Goal: Check status: Check status

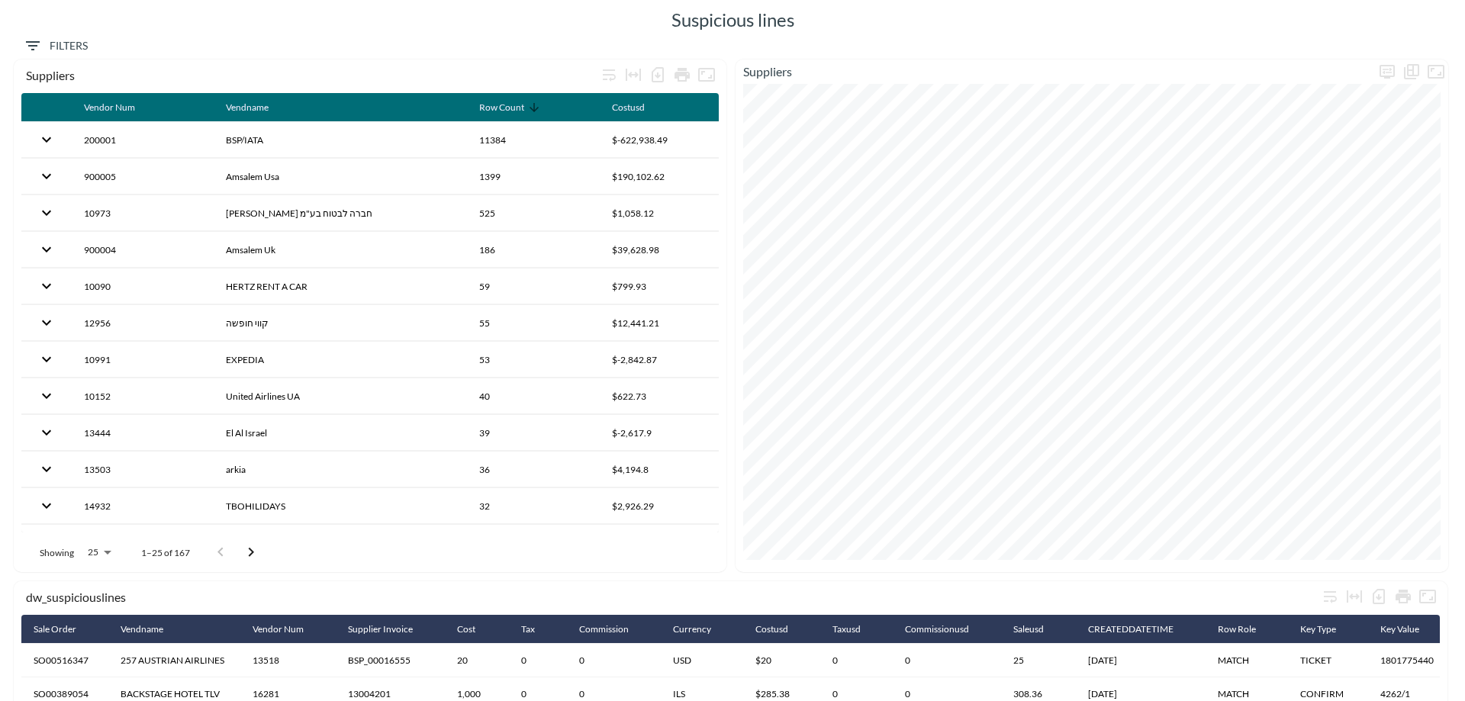
click at [70, 45] on span "Filters" at bounding box center [56, 46] width 64 height 19
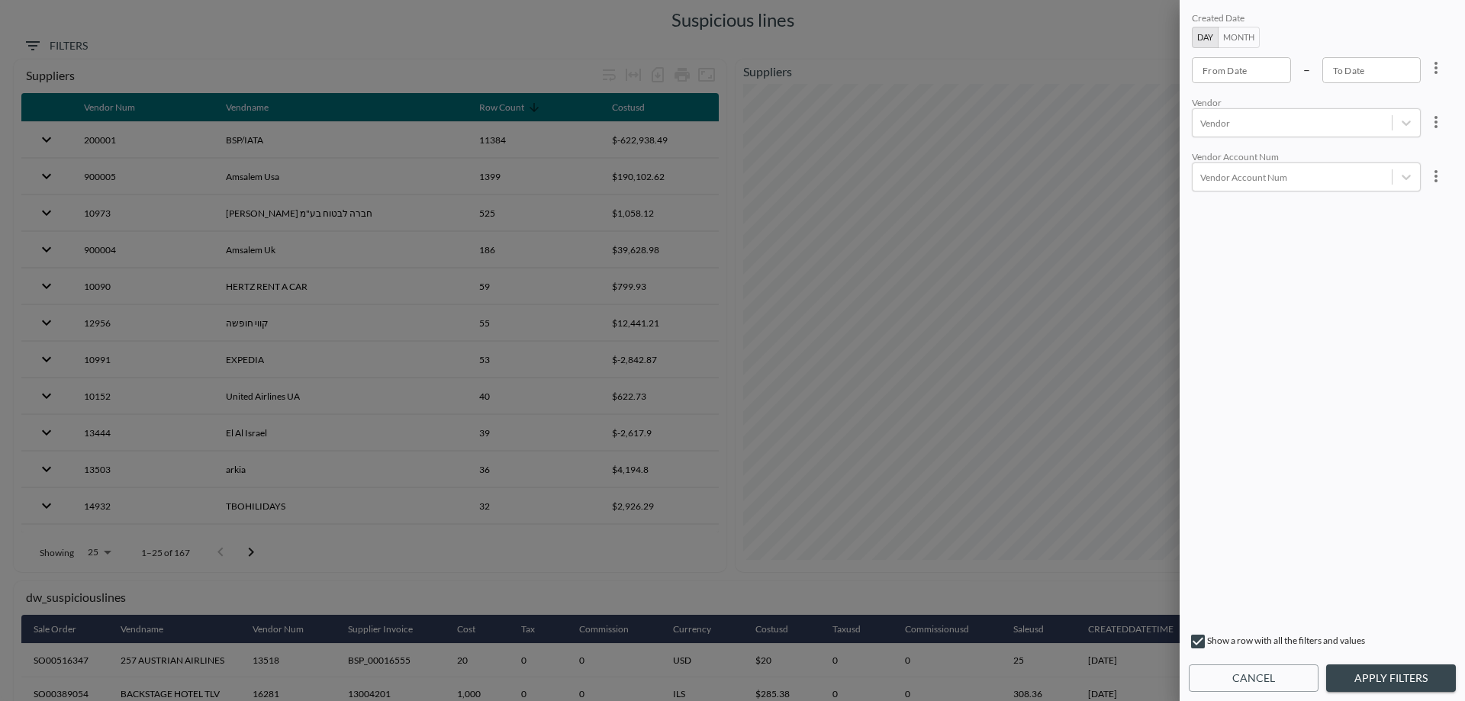
type input "YYYY-MM-DD"
click at [1240, 76] on input "YYYY-MM-DD" at bounding box center [1241, 70] width 99 height 26
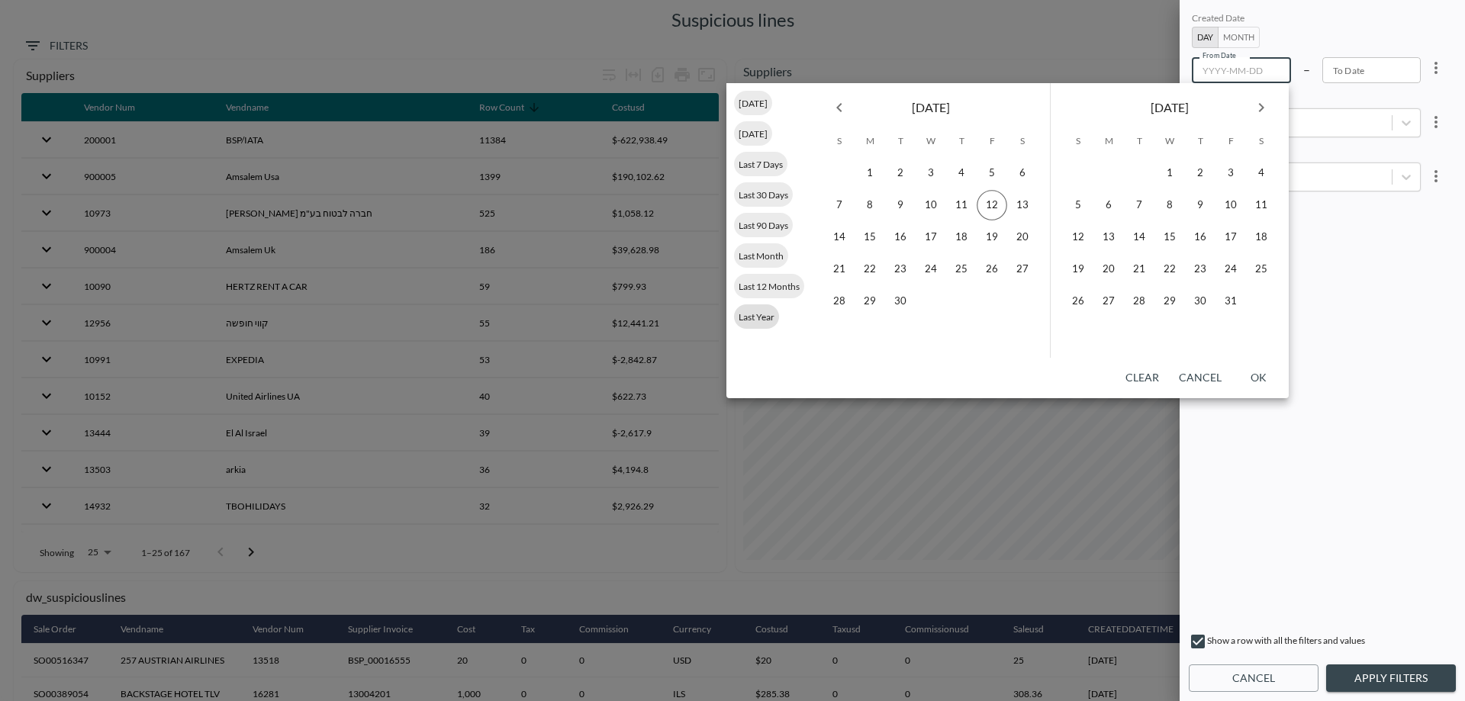
click at [757, 316] on span "Last Year" at bounding box center [756, 316] width 45 height 11
type input "[DATE]"
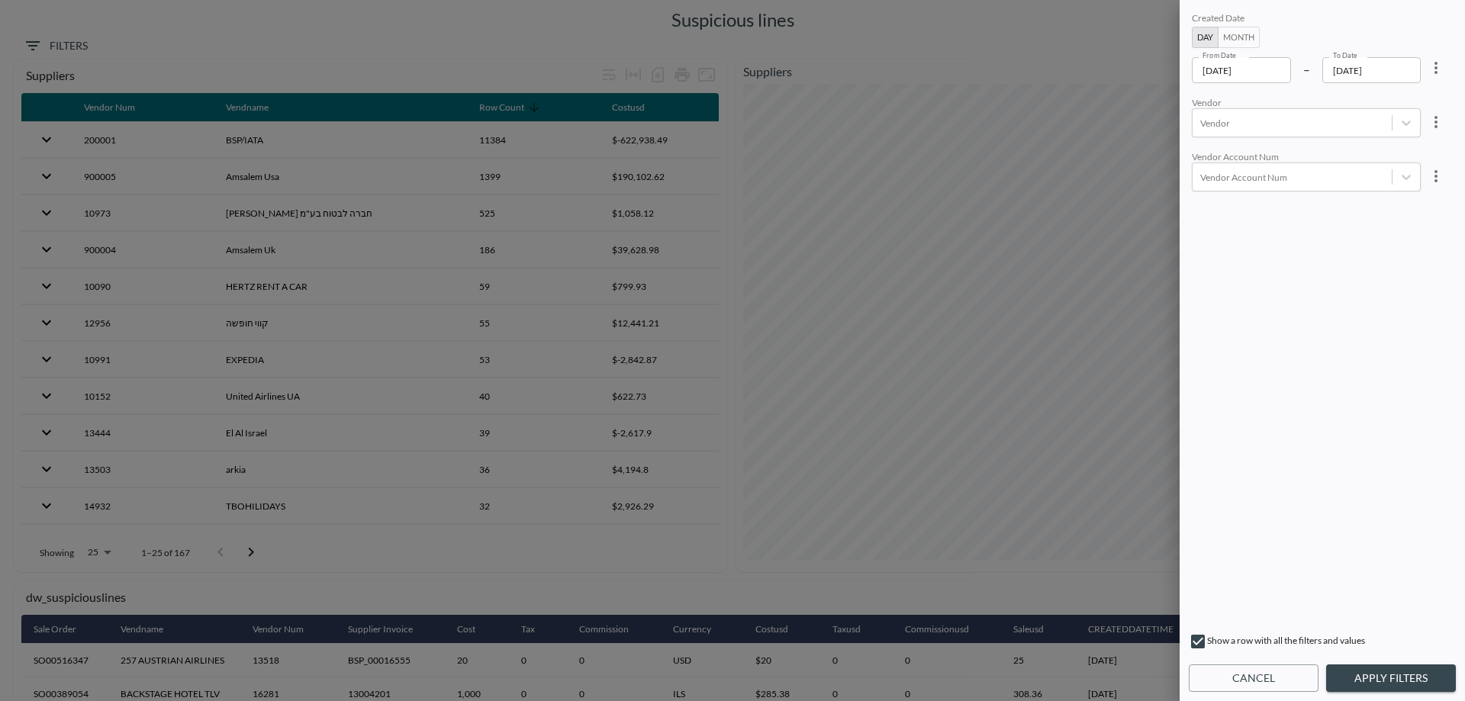
click at [1388, 76] on input "[DATE]" at bounding box center [1371, 70] width 99 height 26
click at [1247, 39] on button "Month" at bounding box center [1239, 37] width 42 height 21
click at [1331, 56] on label "To Month" at bounding box center [1335, 55] width 31 height 10
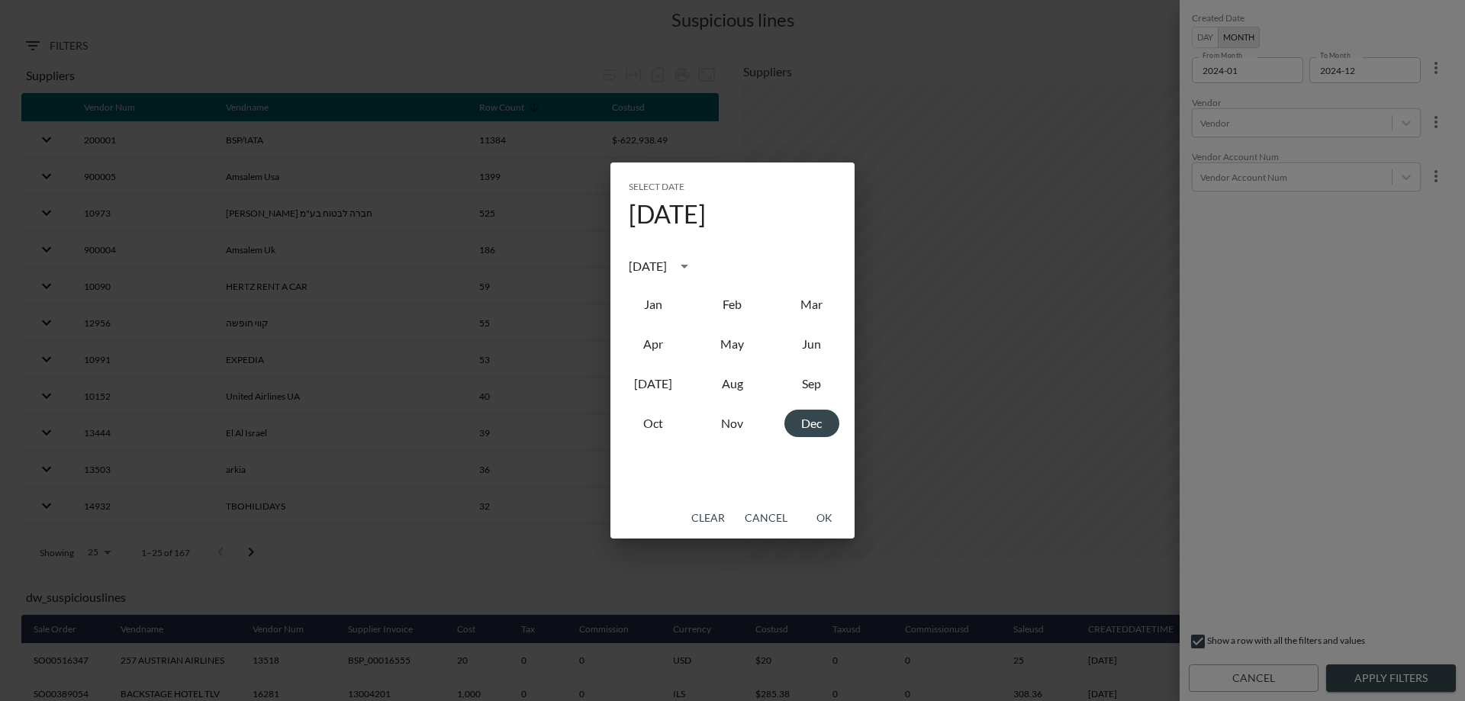
click at [1328, 66] on div "Select date [DATE] [DATE] Jan Feb Mar Apr May Jun [DATE] Aug Sep Oct Nov Dec Cl…" at bounding box center [732, 350] width 1465 height 701
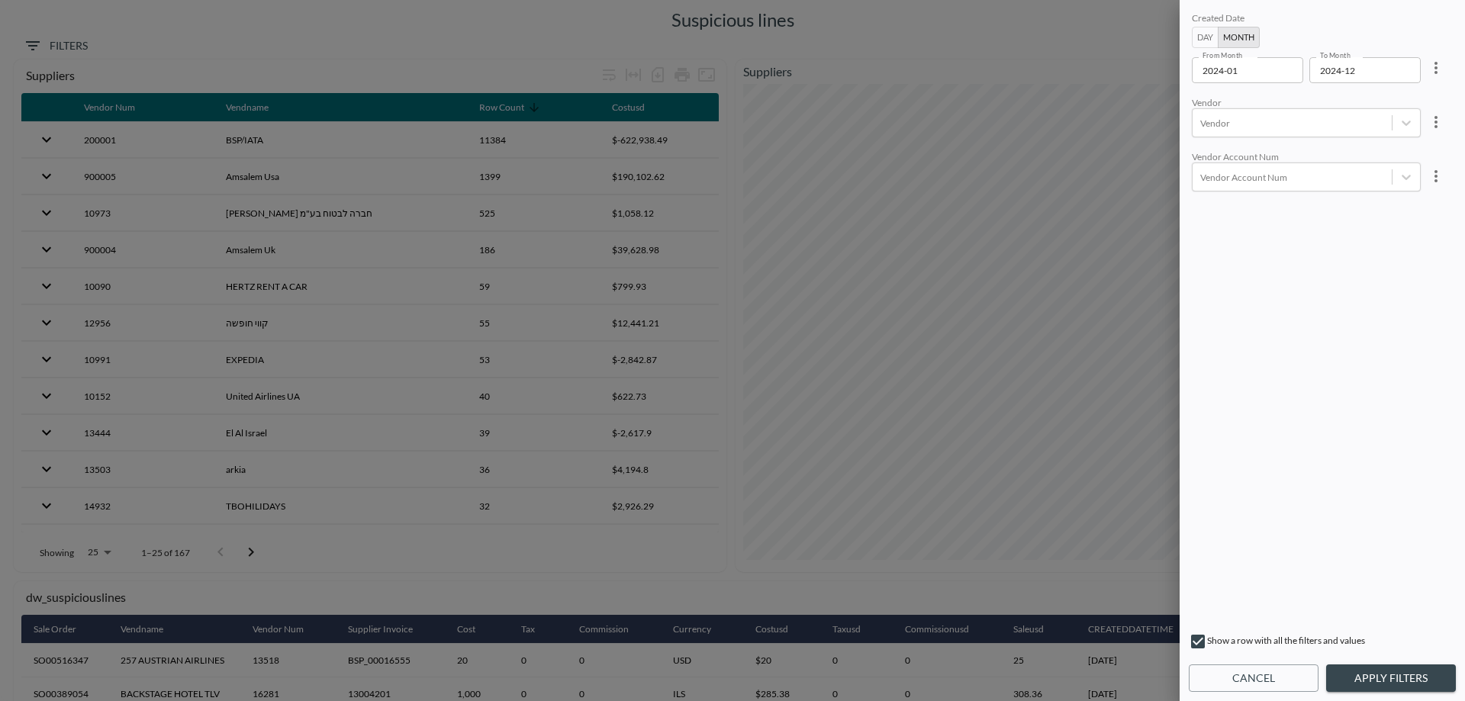
click at [1330, 66] on input "2024-12" at bounding box center [1359, 70] width 101 height 26
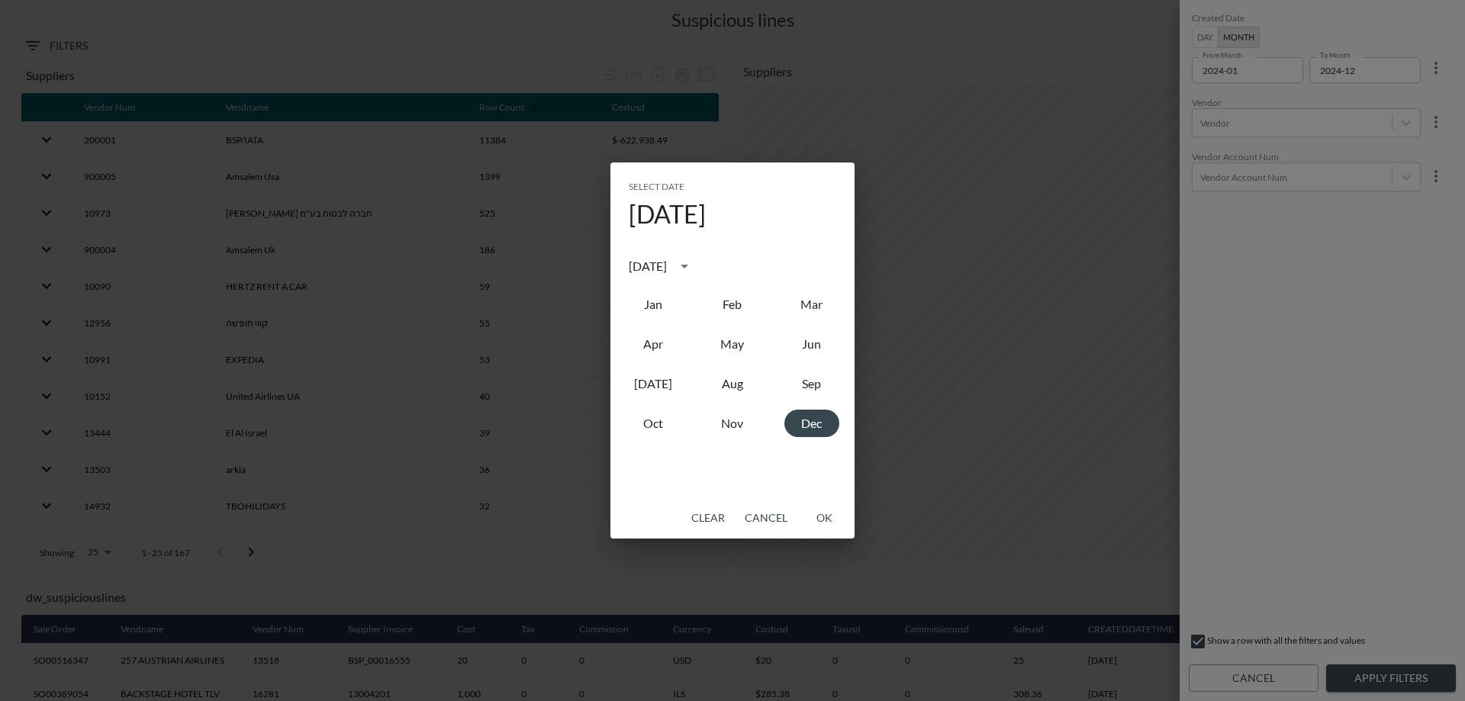
click at [694, 270] on icon "calendar view is open, switch to year view" at bounding box center [684, 266] width 18 height 18
click at [814, 390] on button "2025" at bounding box center [811, 391] width 55 height 27
click at [806, 433] on button "Dec" at bounding box center [811, 423] width 55 height 27
click at [824, 517] on button "OK" at bounding box center [824, 518] width 49 height 28
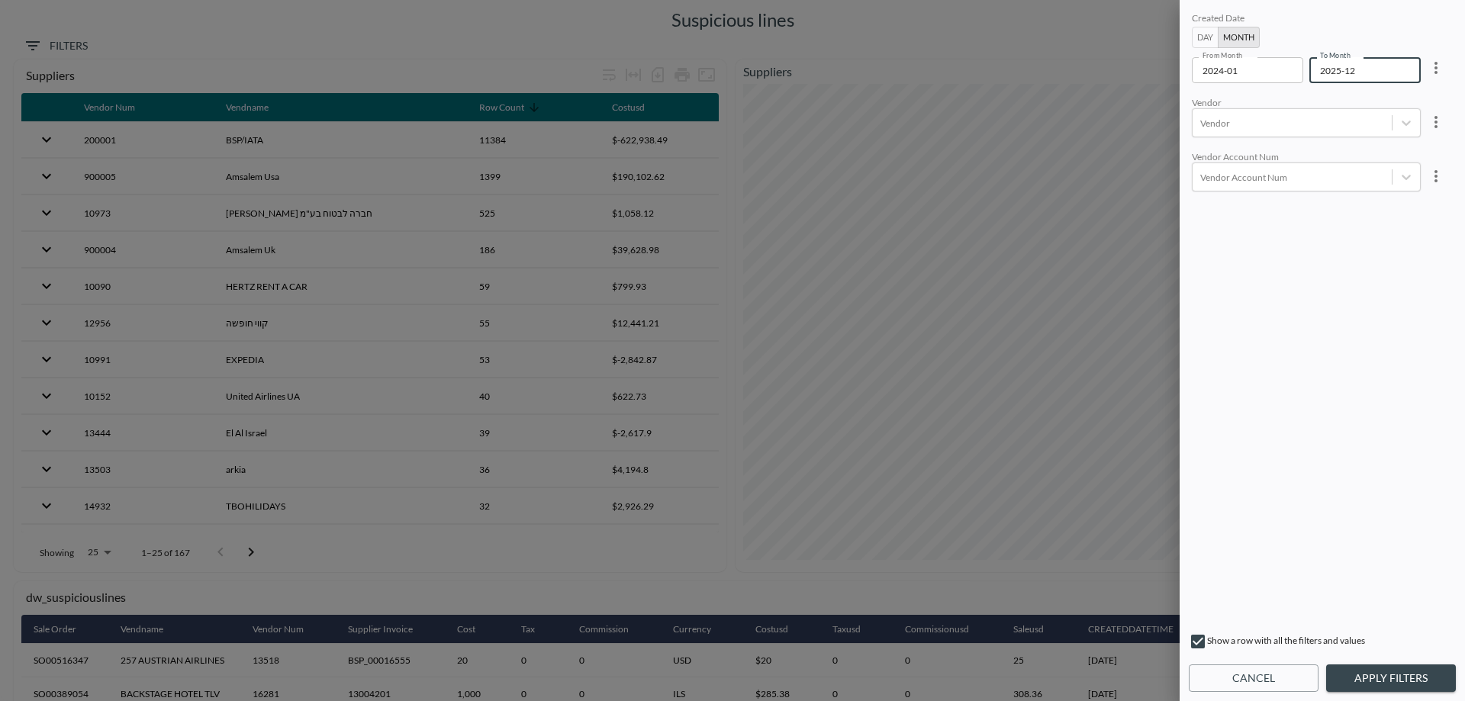
click at [1366, 73] on input "2025-12" at bounding box center [1359, 70] width 101 height 26
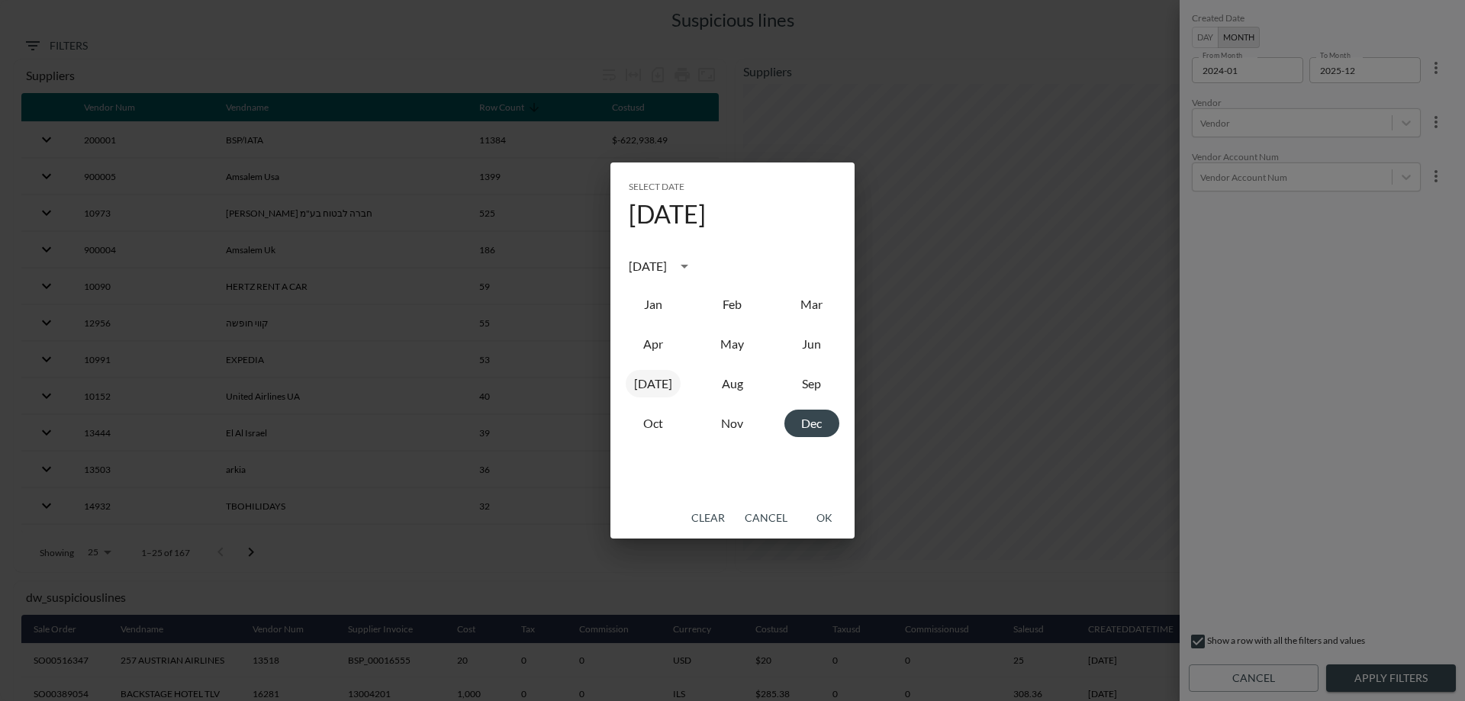
click at [659, 388] on button "[DATE]" at bounding box center [653, 383] width 55 height 27
click at [660, 388] on button "[DATE]" at bounding box center [653, 383] width 55 height 27
click at [820, 349] on button "Jun" at bounding box center [811, 343] width 55 height 27
type input "2025-06"
click at [825, 520] on button "OK" at bounding box center [824, 518] width 49 height 28
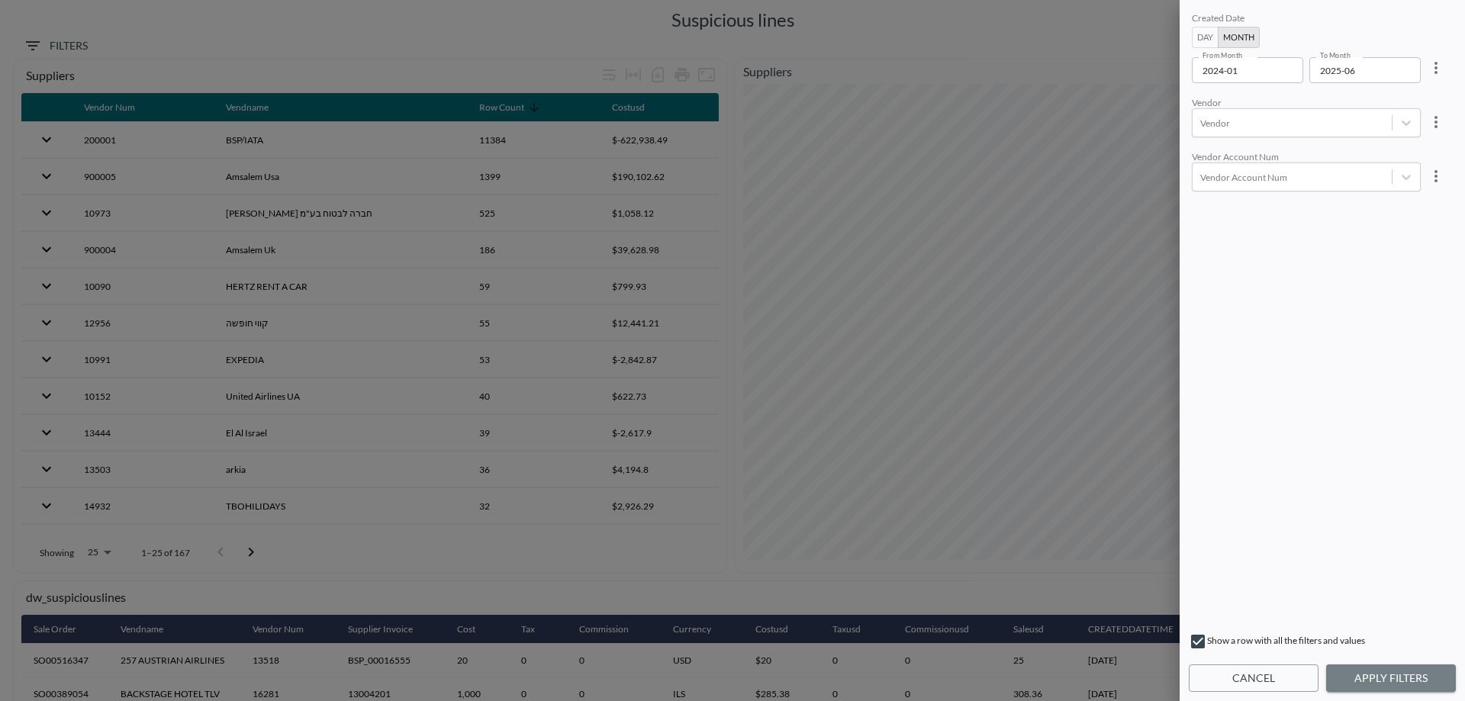
click at [1388, 678] on button "Apply Filters" at bounding box center [1391, 679] width 130 height 28
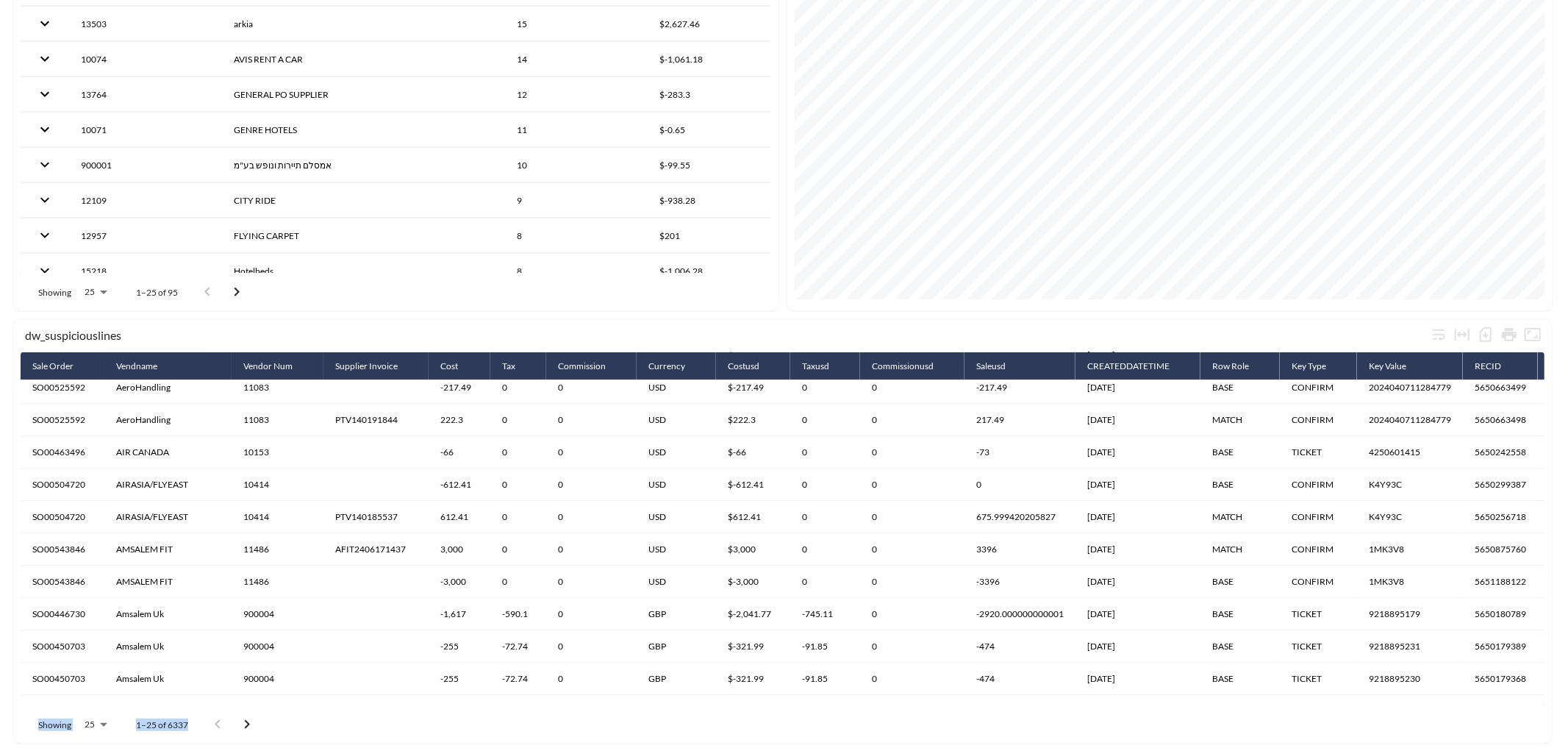
scroll to position [492, 0]
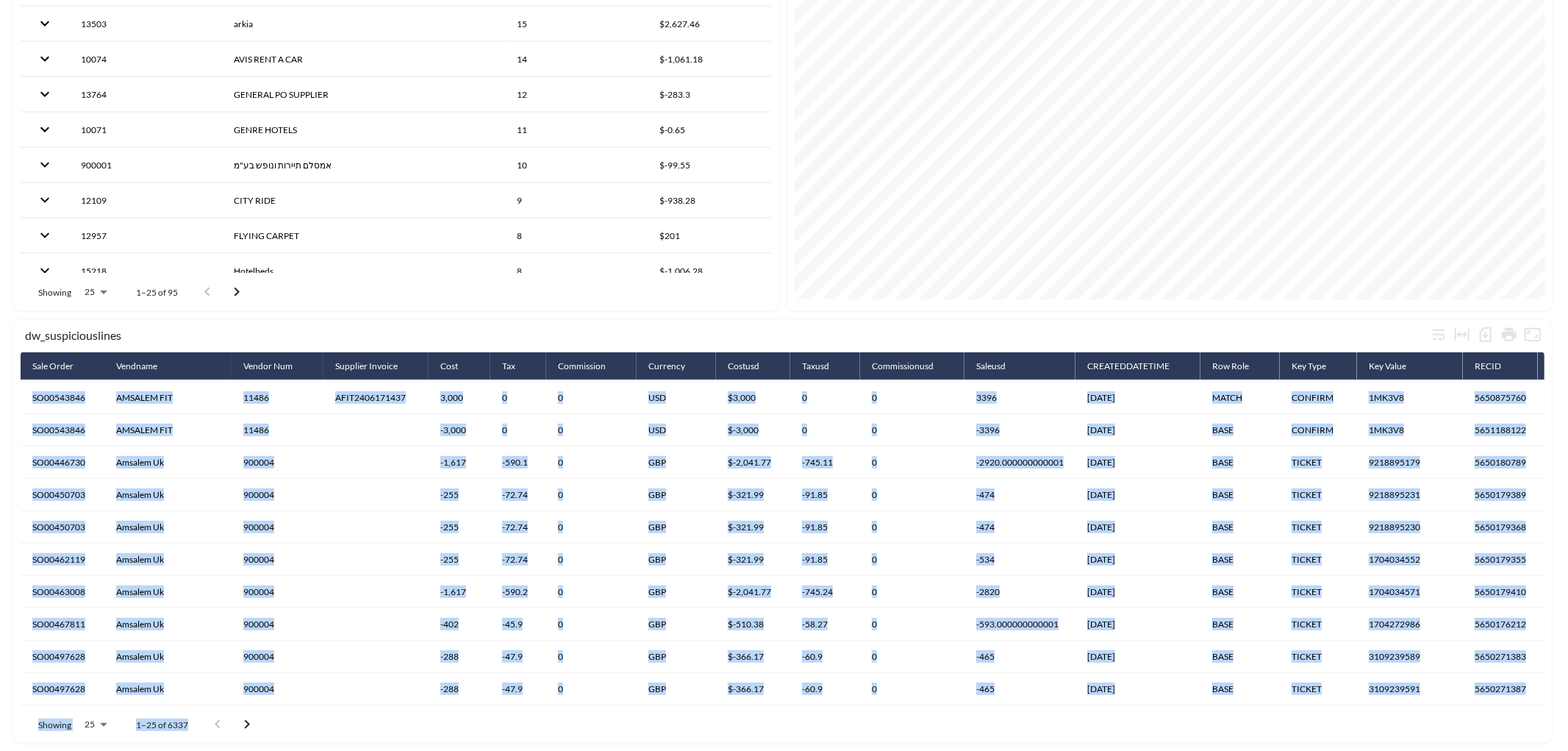
drag, startPoint x: 591, startPoint y: 696, endPoint x: 663, endPoint y: 694, distance: 72.0
click at [665, 675] on div "dw_suspiciouslines Sale Order Vendname Vendor Num Supplier Invoice Cost Tax Com…" at bounding box center [783, 531] width 1539 height 423
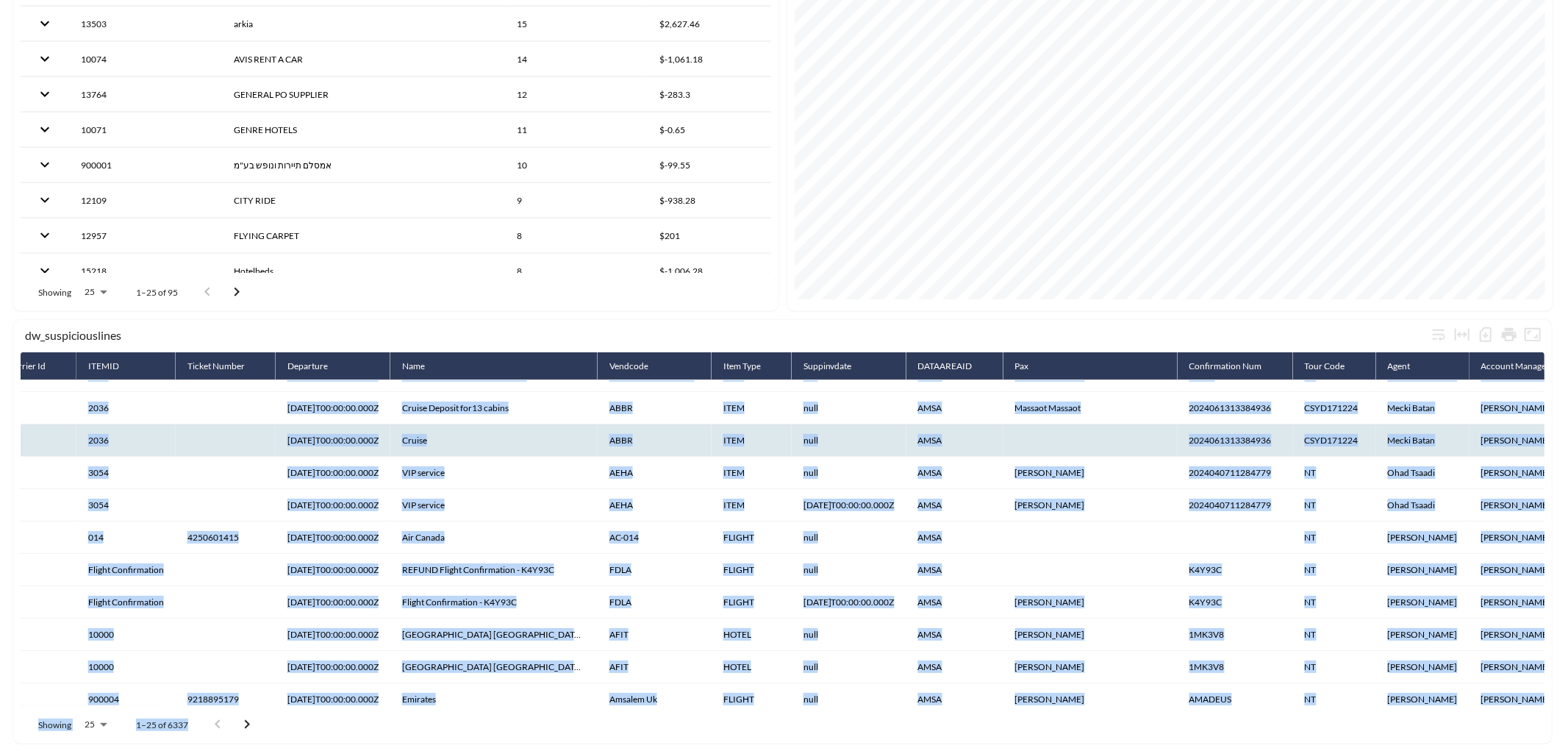
scroll to position [247, 1542]
click at [1411, 430] on th "[PERSON_NAME]" at bounding box center [1530, 442] width 121 height 33
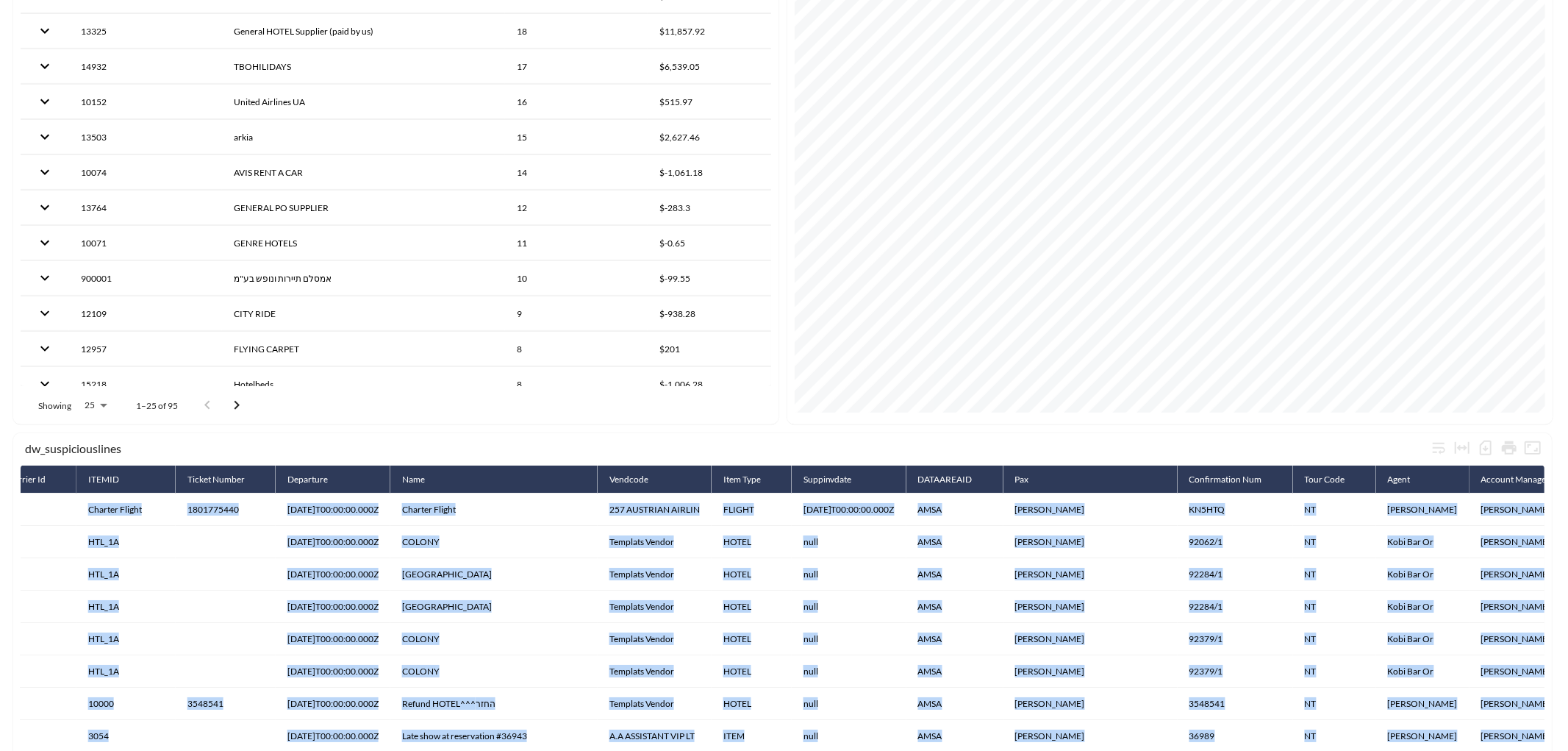
scroll to position [39, 0]
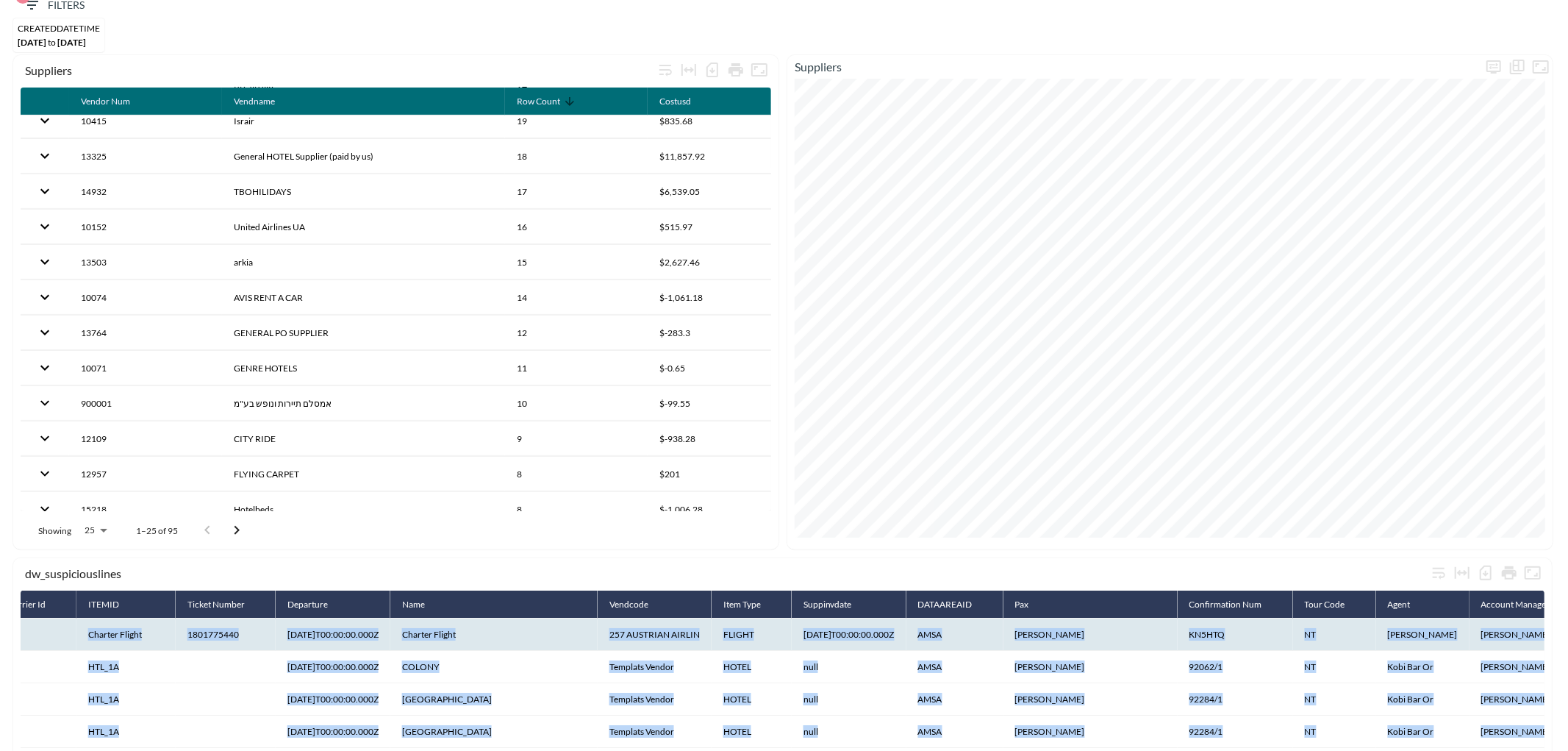
click at [1243, 640] on th "KN5HTQ" at bounding box center [1236, 635] width 116 height 33
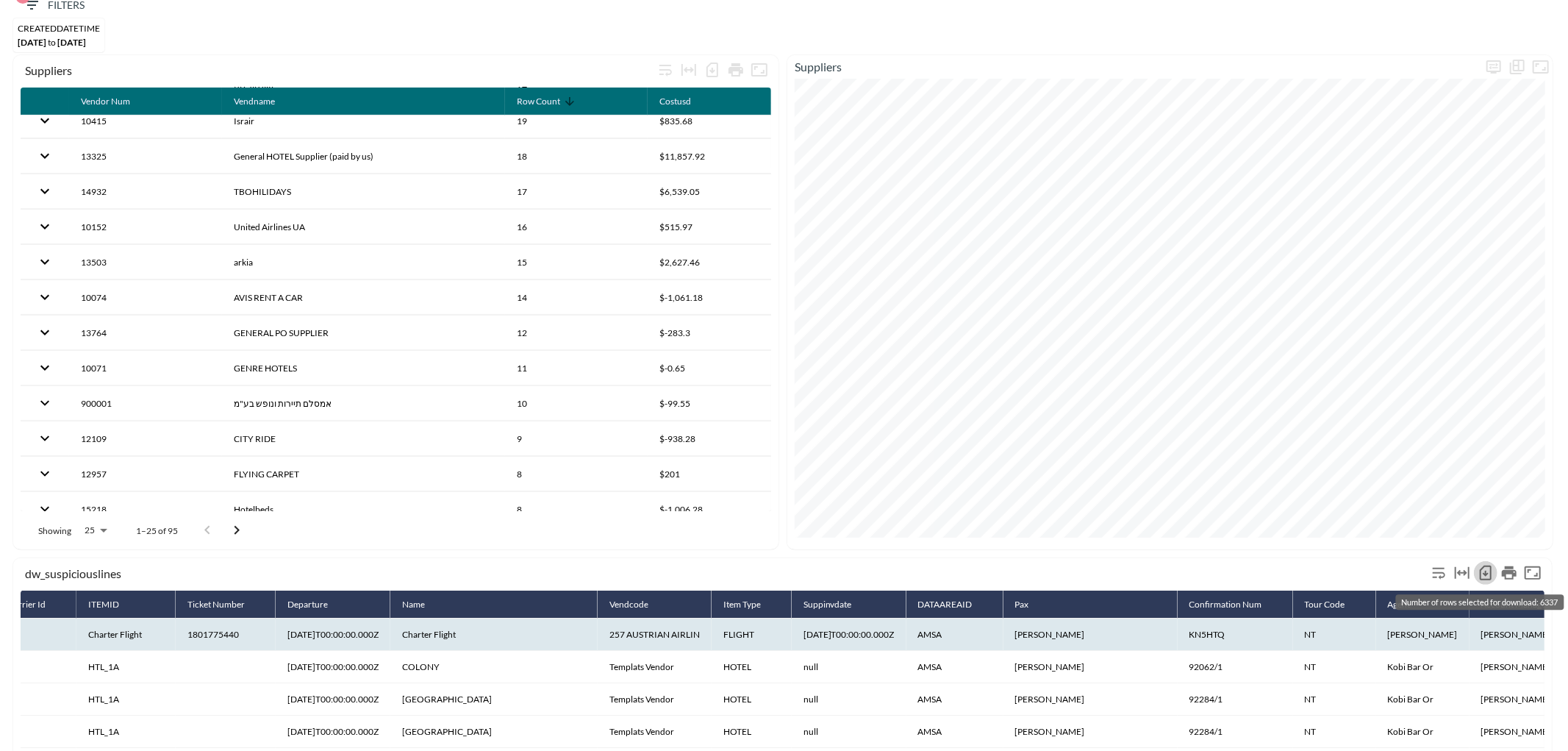
click at [1411, 571] on icon "Number of rows selected for download: 6337" at bounding box center [1486, 573] width 17 height 17
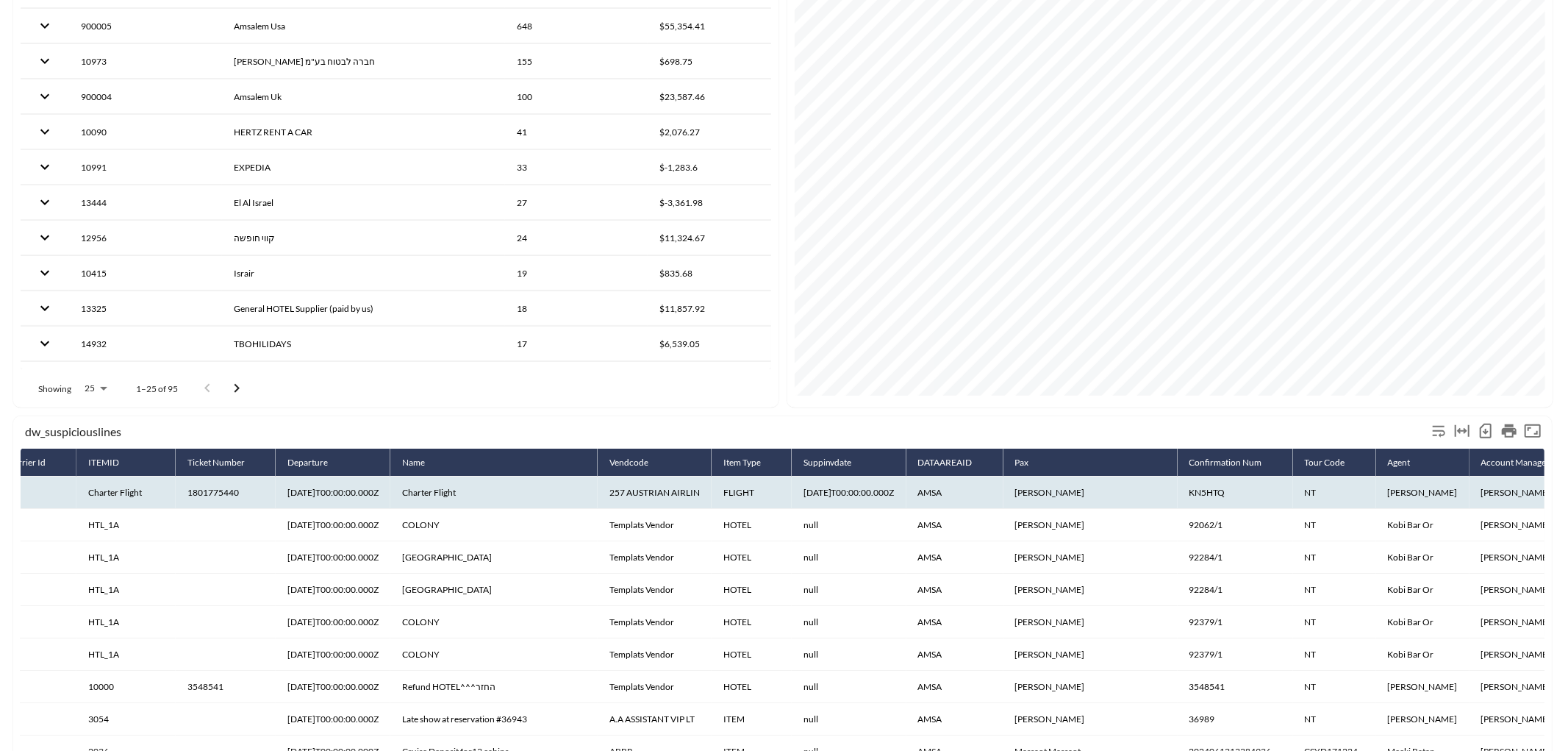
scroll to position [0, 0]
